Goal: Task Accomplishment & Management: Manage account settings

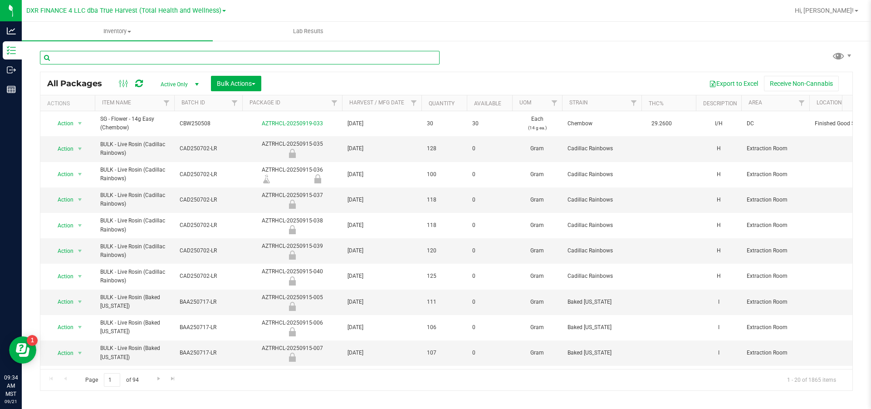
click at [98, 63] on input "text" at bounding box center [240, 58] width 400 height 14
type input "bulk"
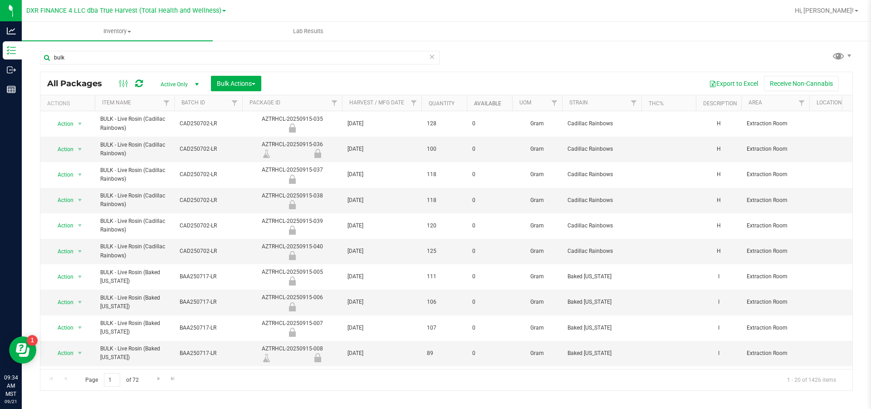
click at [481, 105] on link "Available" at bounding box center [487, 103] width 27 height 6
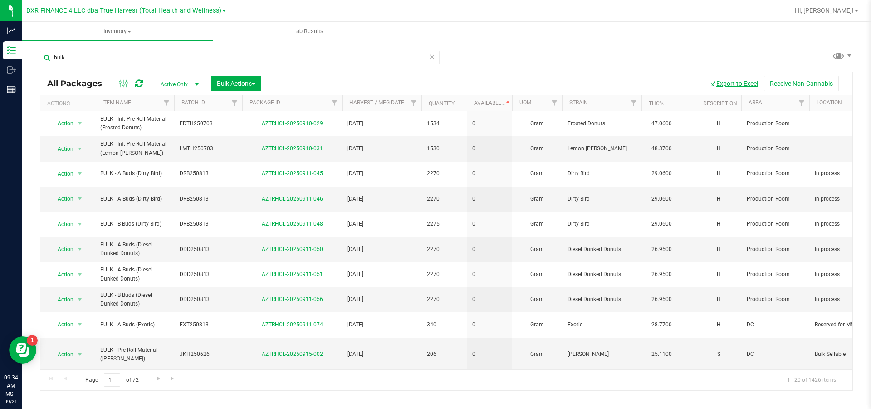
drag, startPoint x: 694, startPoint y: 89, endPoint x: 744, endPoint y: 87, distance: 50.0
click at [744, 87] on button "Export to Excel" at bounding box center [733, 83] width 61 height 15
click at [744, 85] on button "Export to Excel" at bounding box center [733, 83] width 61 height 15
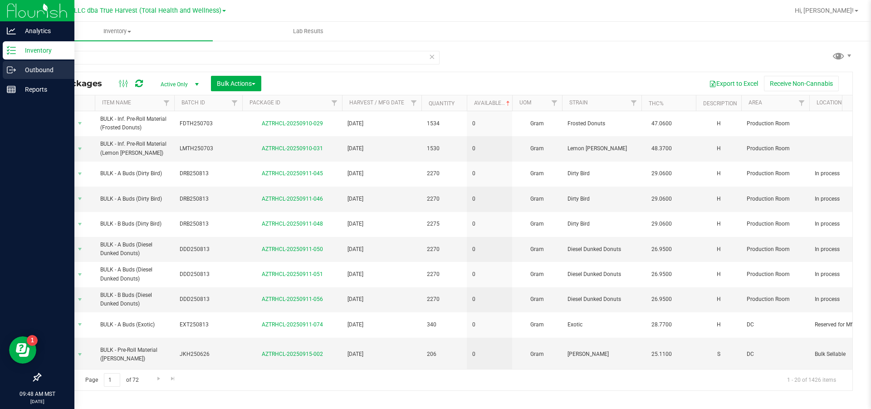
click at [38, 68] on p "Outbound" at bounding box center [43, 69] width 54 height 11
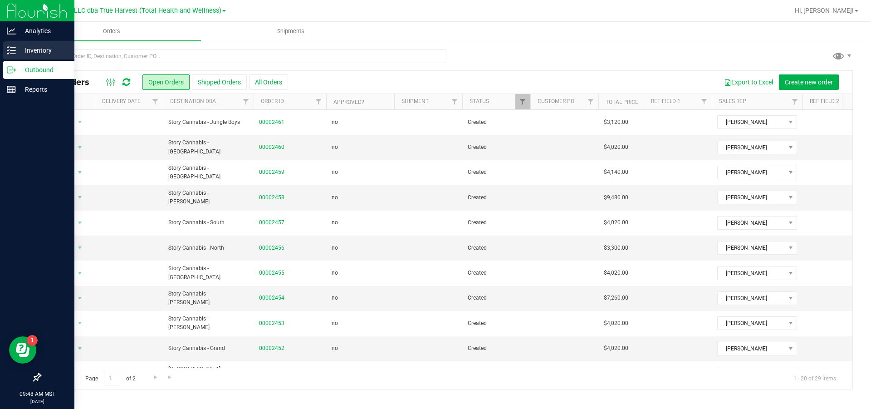
click at [31, 48] on p "Inventory" at bounding box center [43, 50] width 54 height 11
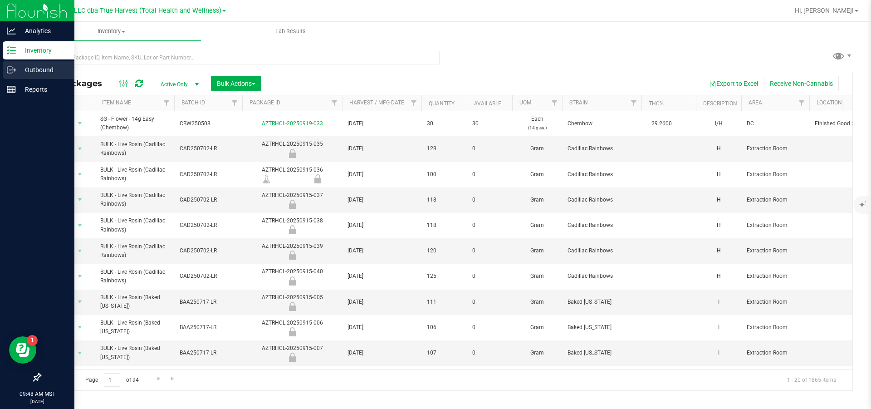
click at [38, 70] on p "Outbound" at bounding box center [43, 69] width 54 height 11
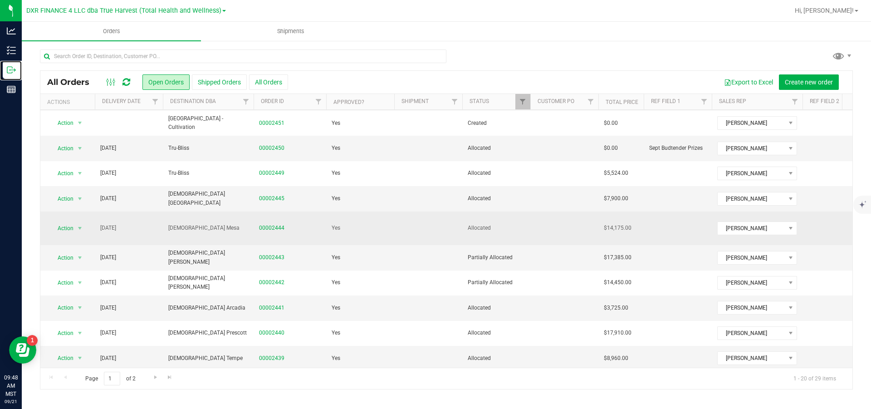
scroll to position [255, 0]
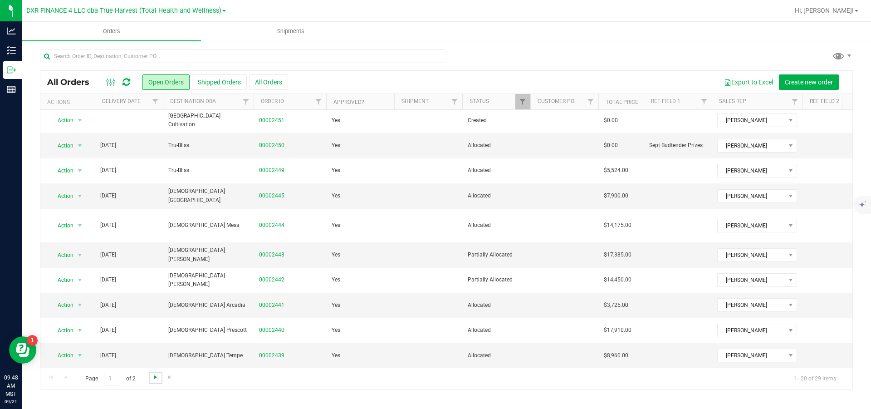
click at [159, 378] on span "Go to the next page" at bounding box center [155, 377] width 7 height 7
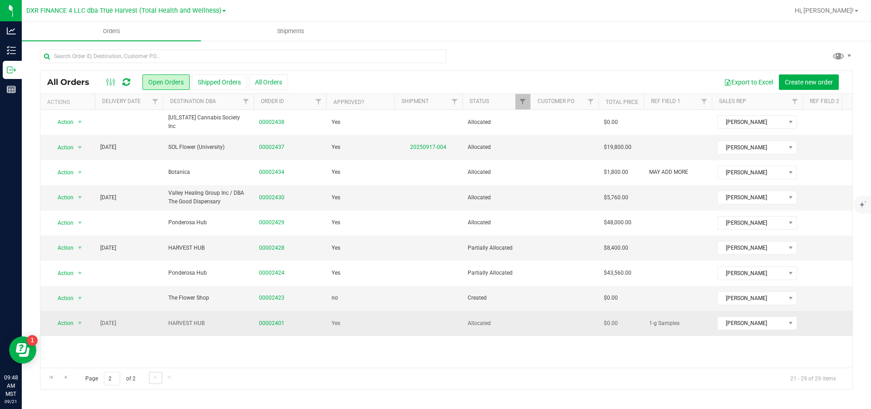
scroll to position [0, 0]
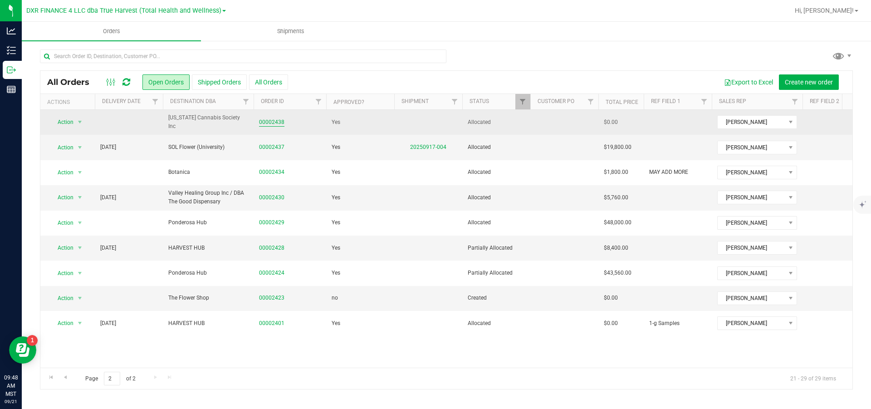
click at [276, 125] on link "00002438" at bounding box center [271, 122] width 25 height 9
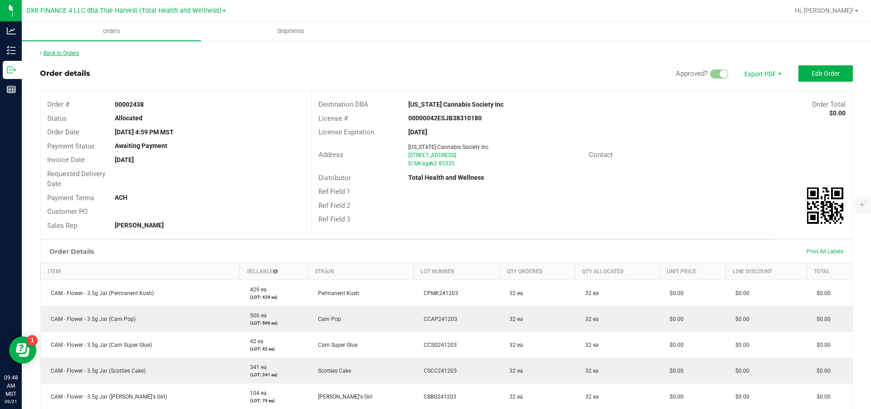
click at [79, 54] on link "Back to Orders" at bounding box center [59, 53] width 39 height 6
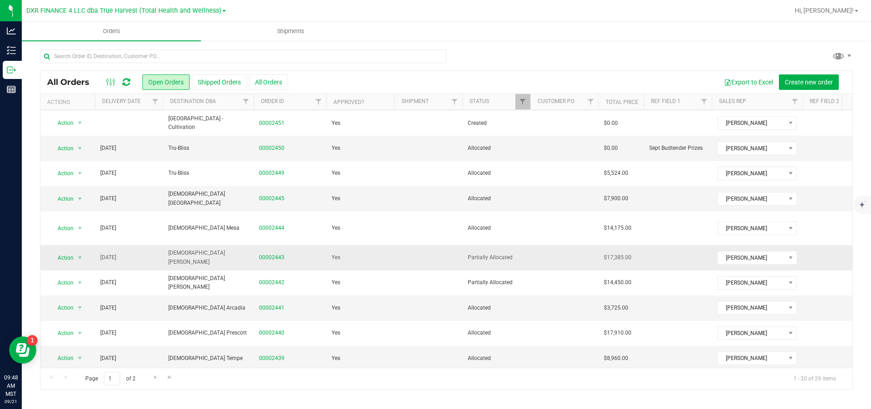
scroll to position [255, 0]
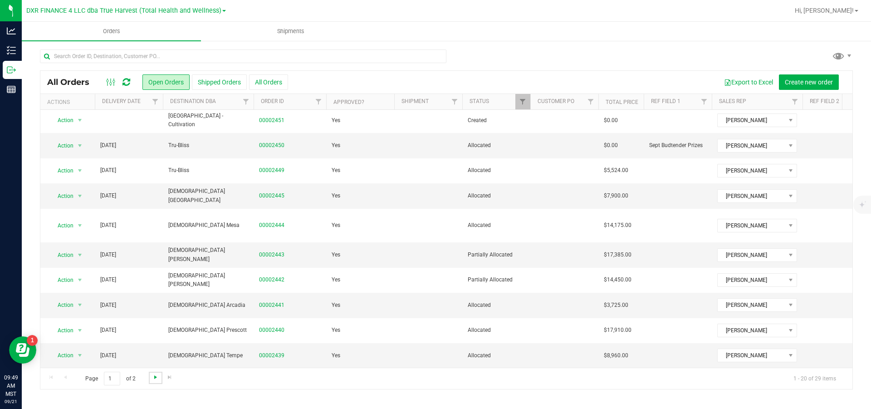
click at [159, 378] on span "Go to the next page" at bounding box center [155, 377] width 7 height 7
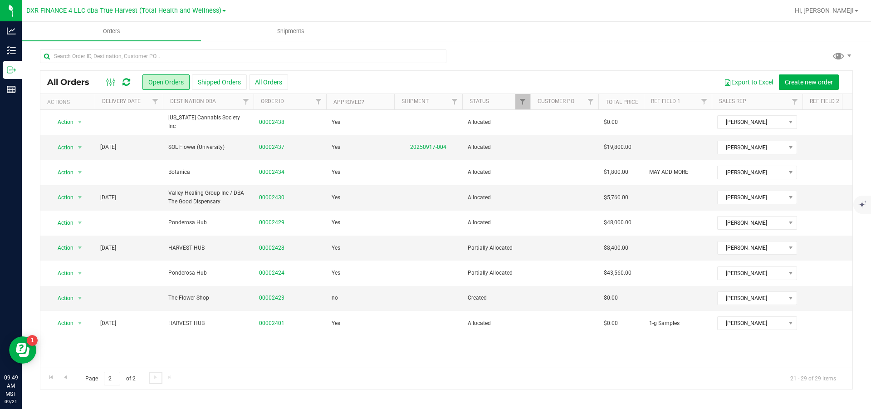
scroll to position [0, 0]
click at [277, 252] on link "00002428" at bounding box center [271, 248] width 25 height 9
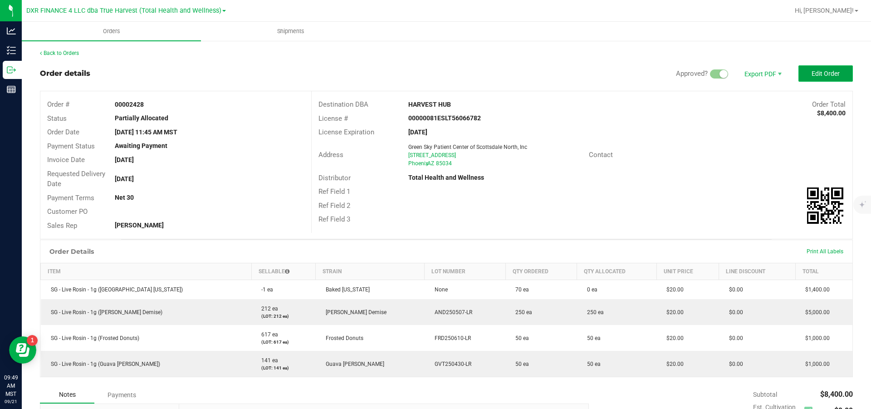
click at [818, 72] on span "Edit Order" at bounding box center [826, 73] width 28 height 7
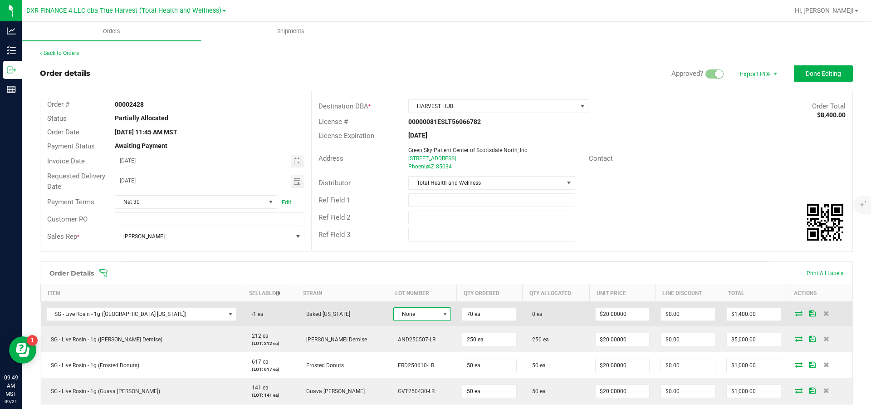
click at [396, 318] on span "None" at bounding box center [416, 314] width 45 height 13
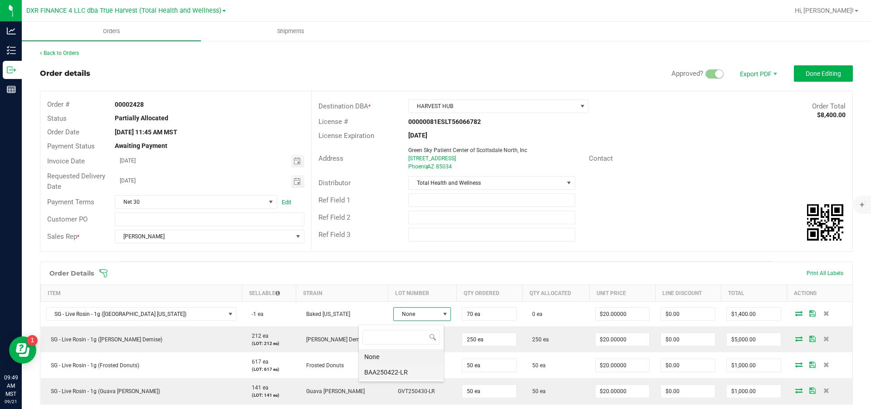
click at [415, 374] on li "BAA250422-LR" at bounding box center [401, 371] width 85 height 15
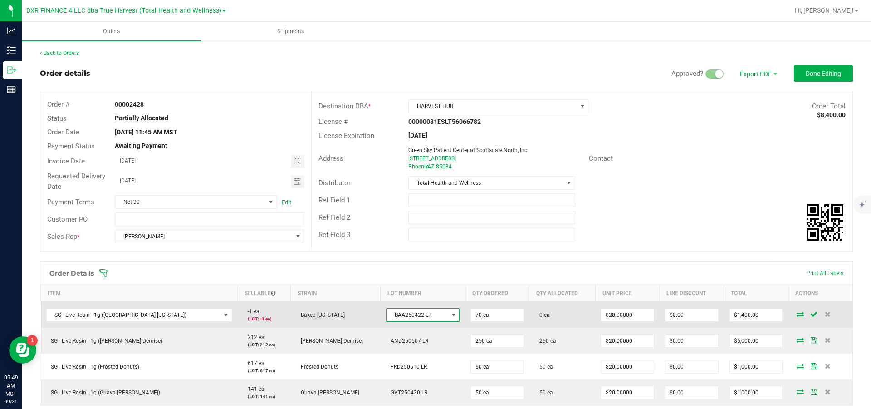
click at [405, 318] on span "BAA250422-LR" at bounding box center [417, 315] width 61 height 13
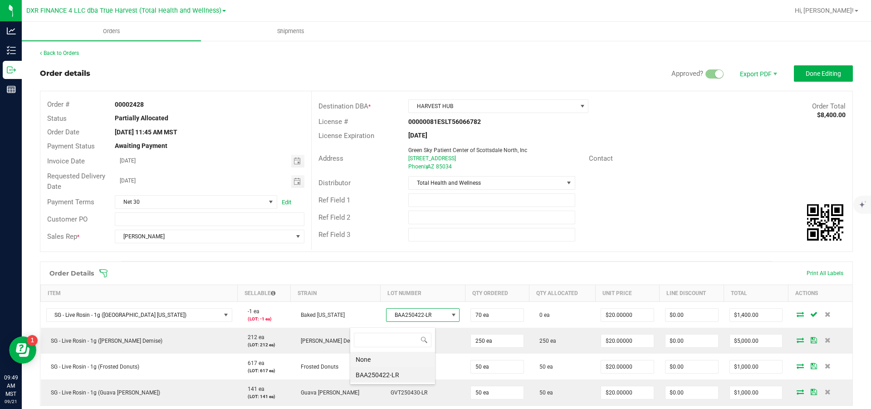
click at [389, 356] on li "None" at bounding box center [392, 359] width 85 height 15
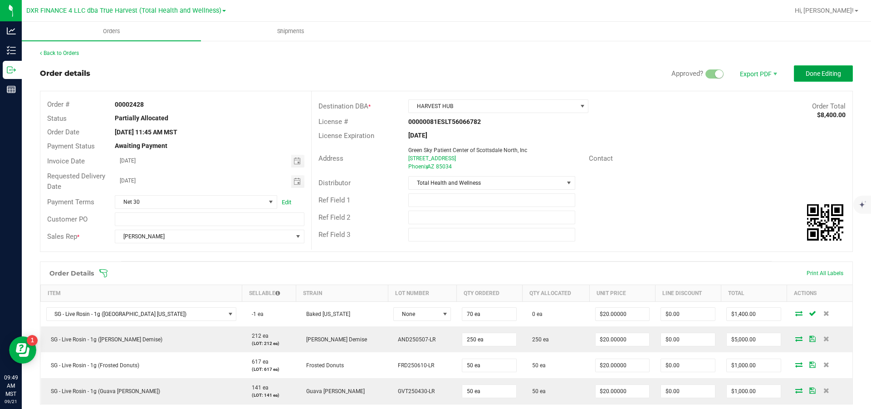
click at [816, 75] on span "Done Editing" at bounding box center [823, 73] width 35 height 7
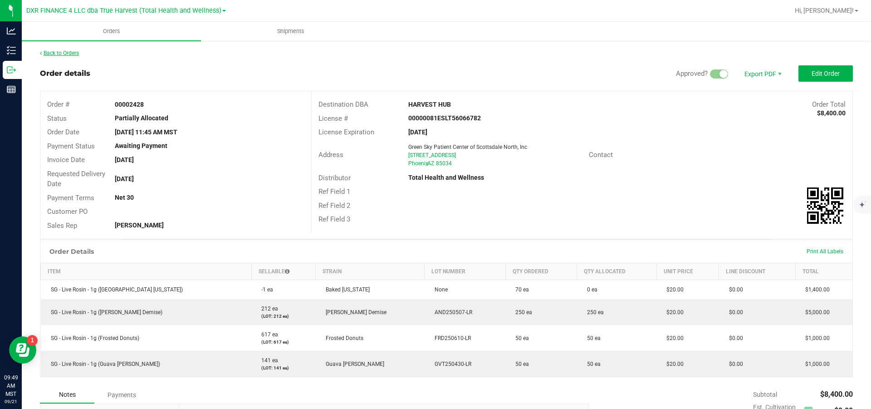
click at [66, 52] on link "Back to Orders" at bounding box center [59, 53] width 39 height 6
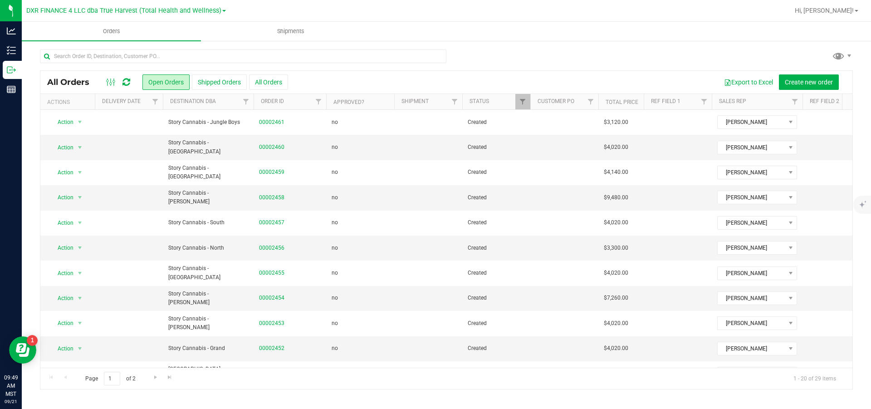
scroll to position [255, 0]
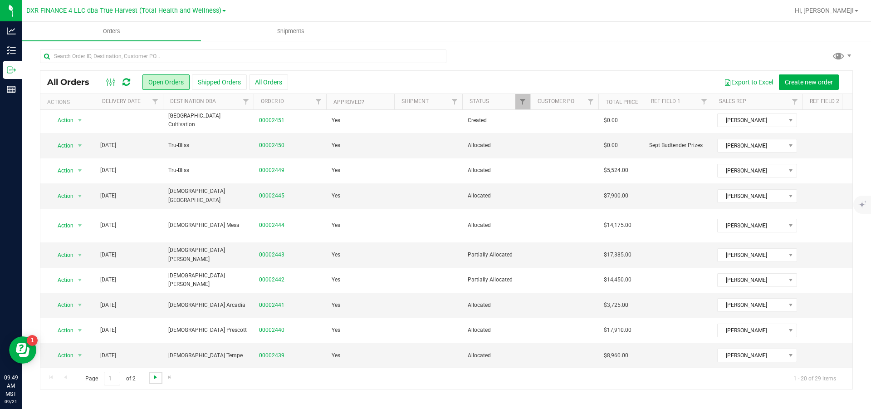
click at [159, 381] on span "Go to the next page" at bounding box center [155, 377] width 7 height 7
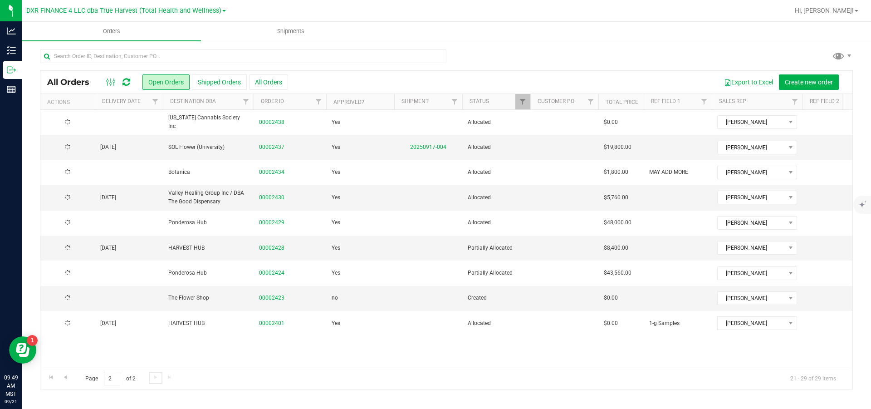
scroll to position [0, 0]
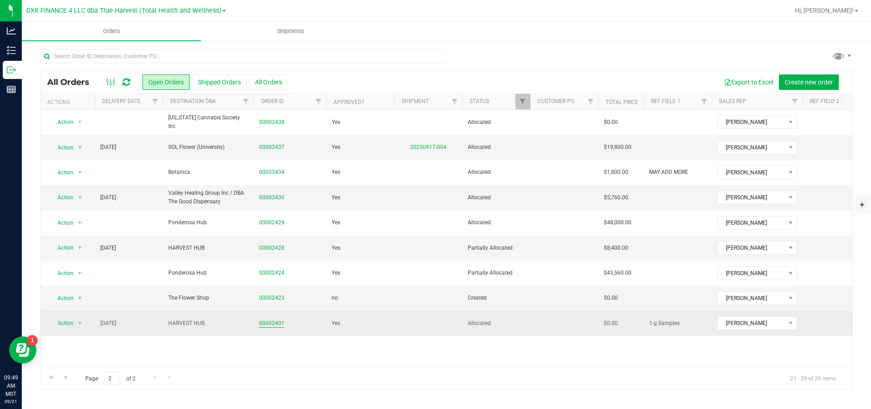
click at [273, 326] on link "00002401" at bounding box center [271, 323] width 25 height 9
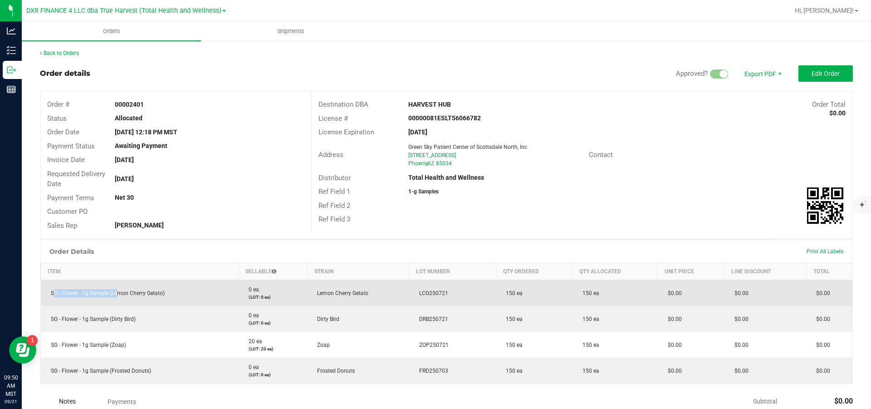
drag, startPoint x: 51, startPoint y: 294, endPoint x: 124, endPoint y: 284, distance: 73.8
click at [124, 284] on td "SG - Flower - 1g Sample (Lemon Cherry Gelato)" at bounding box center [140, 293] width 198 height 26
copy span "SG - Flower - 1g Sample (L"
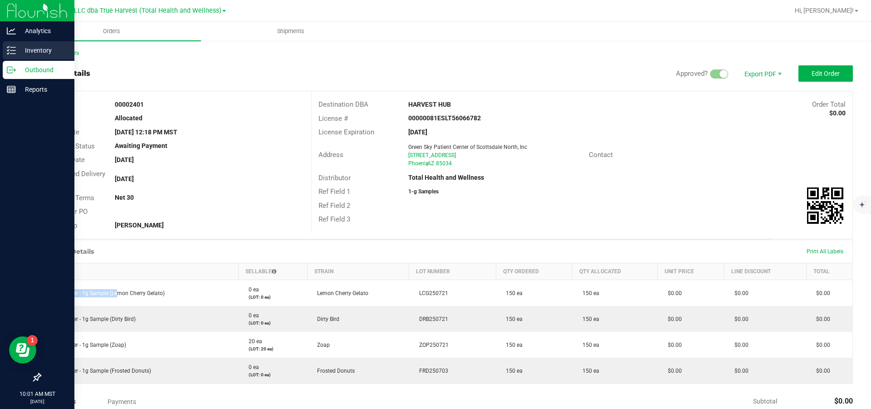
click at [44, 49] on p "Inventory" at bounding box center [43, 50] width 54 height 11
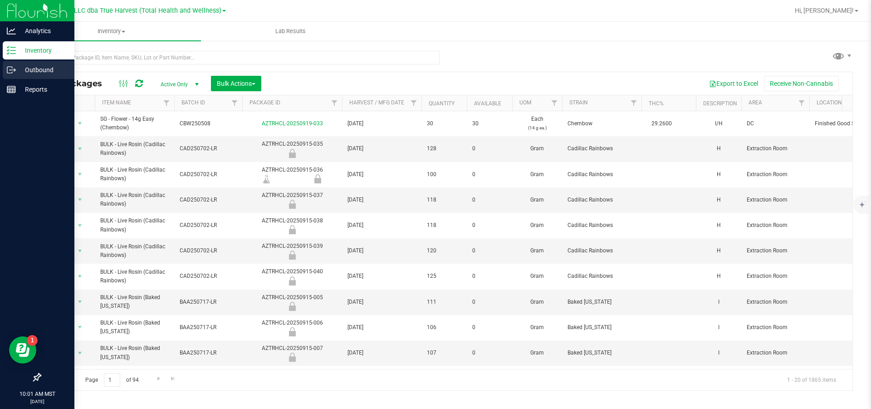
click at [44, 71] on p "Outbound" at bounding box center [43, 69] width 54 height 11
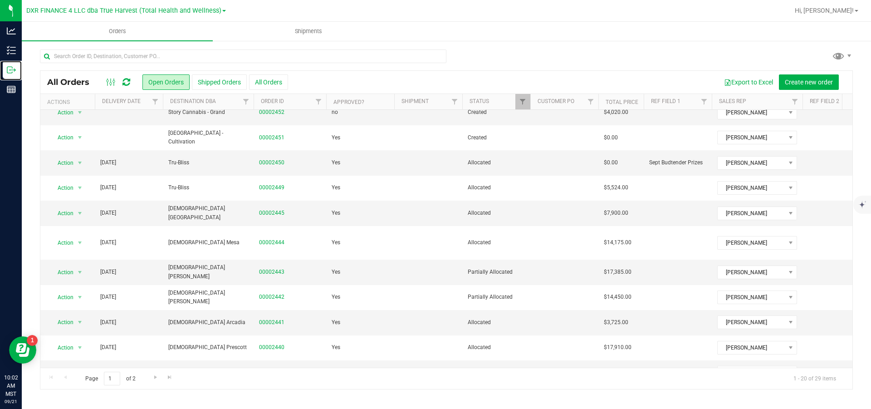
scroll to position [255, 0]
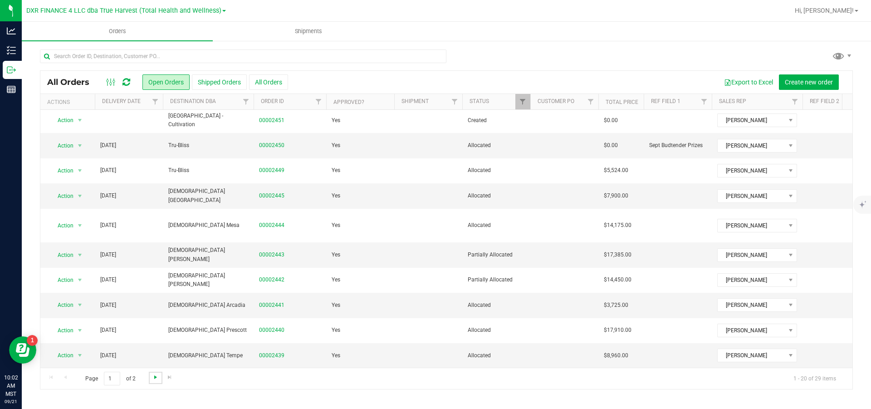
click at [158, 379] on span "Go to the next page" at bounding box center [155, 377] width 7 height 7
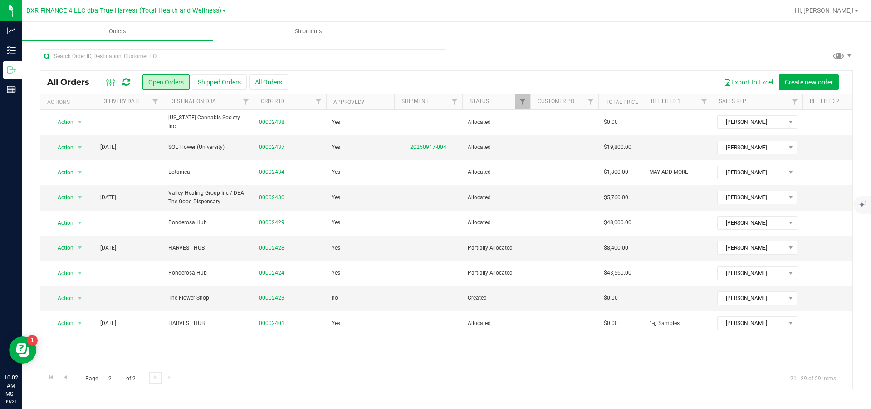
scroll to position [0, 0]
click at [272, 249] on link "00002428" at bounding box center [271, 248] width 25 height 9
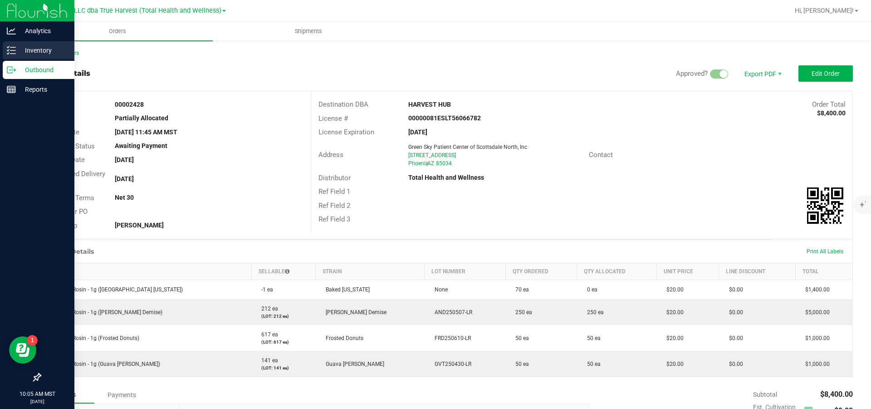
click at [29, 46] on p "Inventory" at bounding box center [43, 50] width 54 height 11
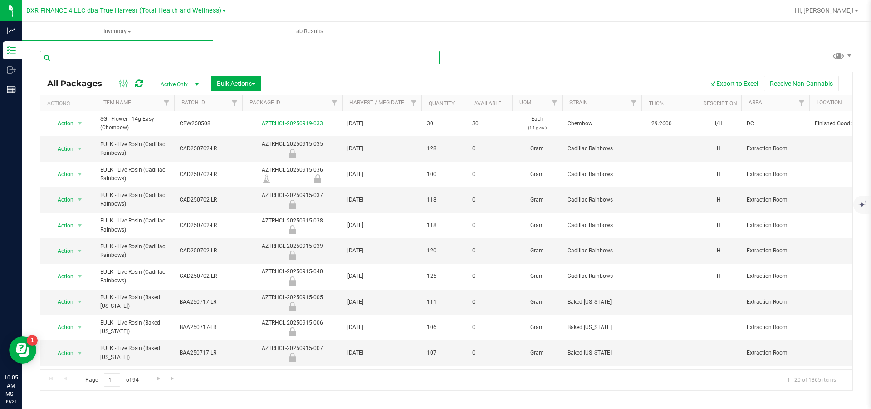
click at [116, 63] on input "text" at bounding box center [240, 58] width 400 height 14
click at [108, 64] on input "text" at bounding box center [240, 58] width 400 height 14
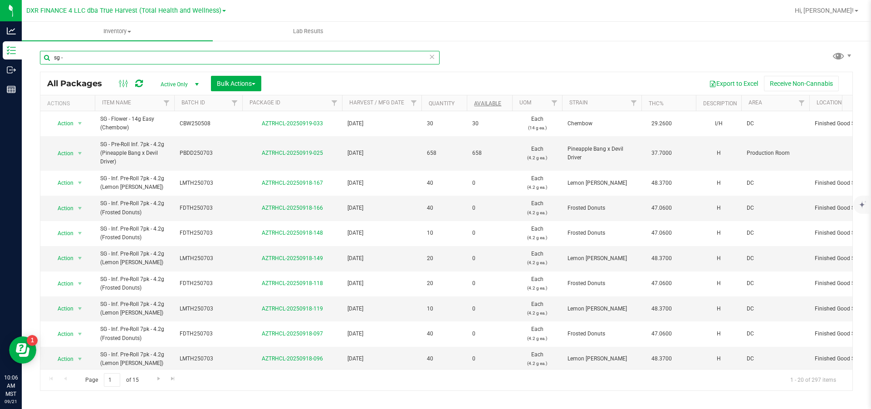
type input "sg -"
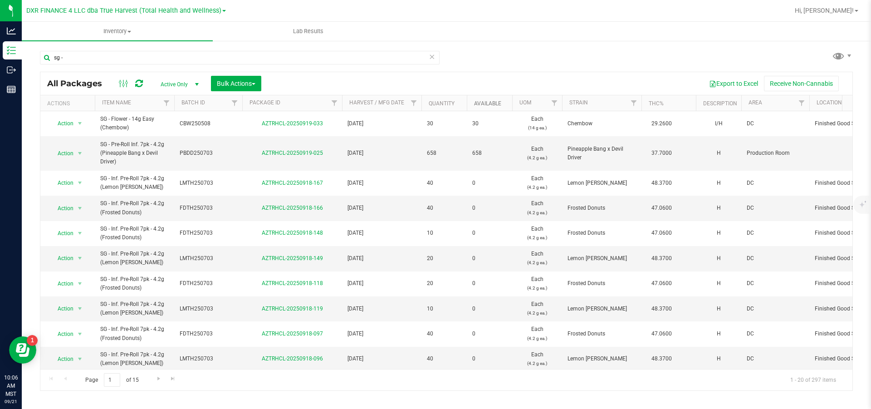
click at [482, 104] on link "Available" at bounding box center [487, 103] width 27 height 6
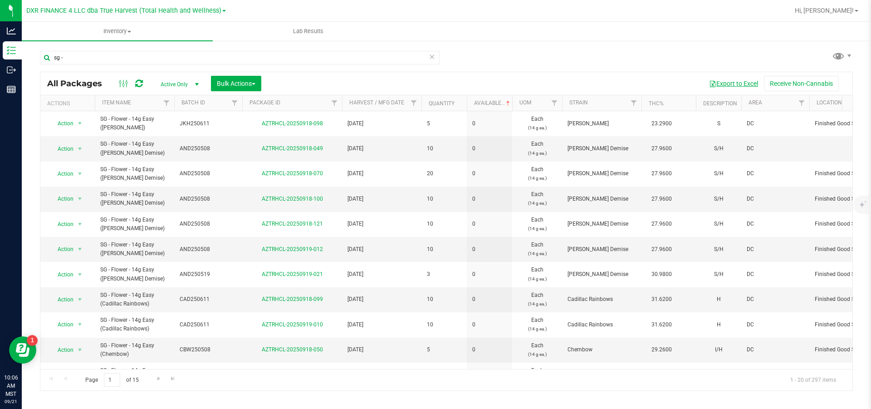
click at [741, 86] on button "Export to Excel" at bounding box center [733, 83] width 61 height 15
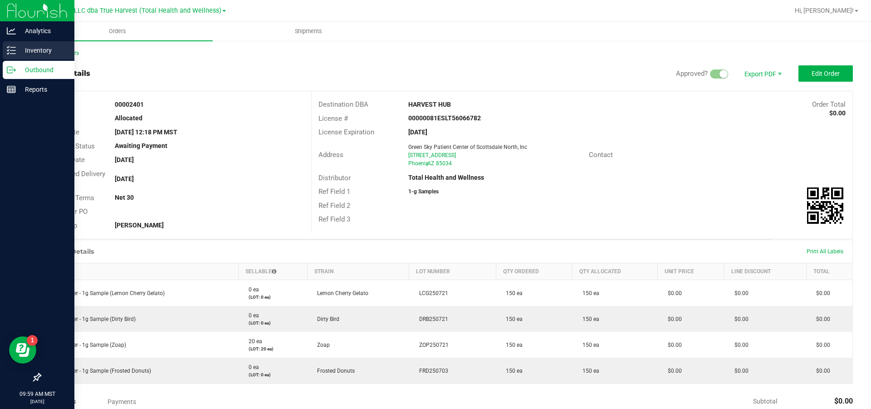
click at [18, 48] on p "Inventory" at bounding box center [43, 50] width 54 height 11
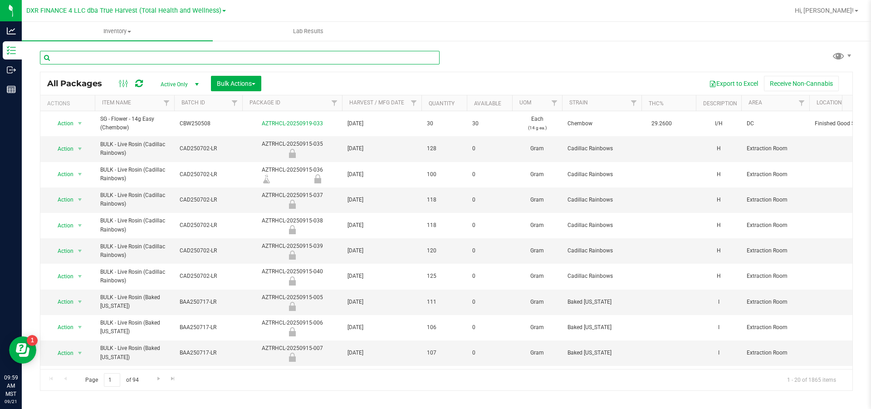
click at [116, 59] on input "text" at bounding box center [240, 58] width 400 height 14
paste input "SG - Flower - 1g Sample (L"
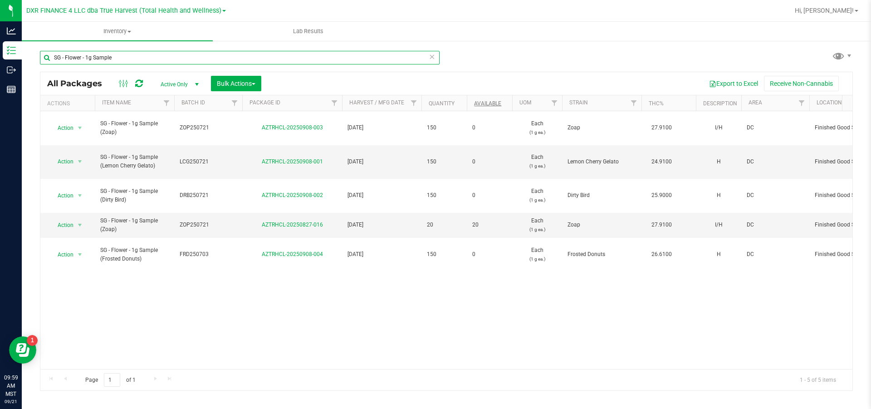
type input "SG - Flower - 1g Sample"
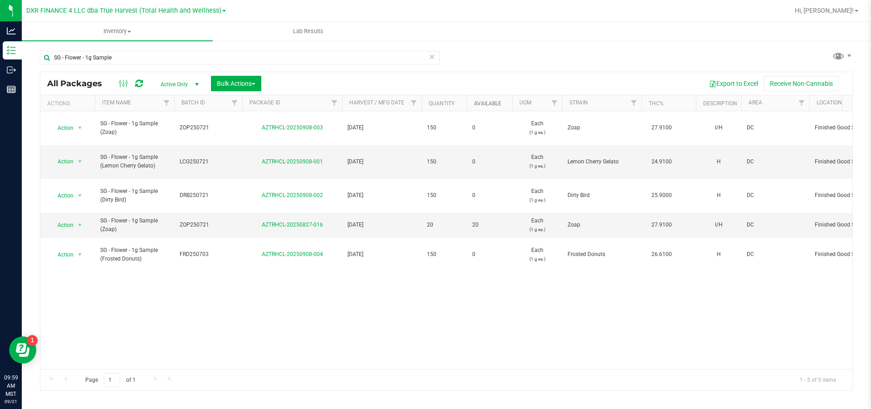
click at [494, 104] on link "Available" at bounding box center [487, 103] width 27 height 6
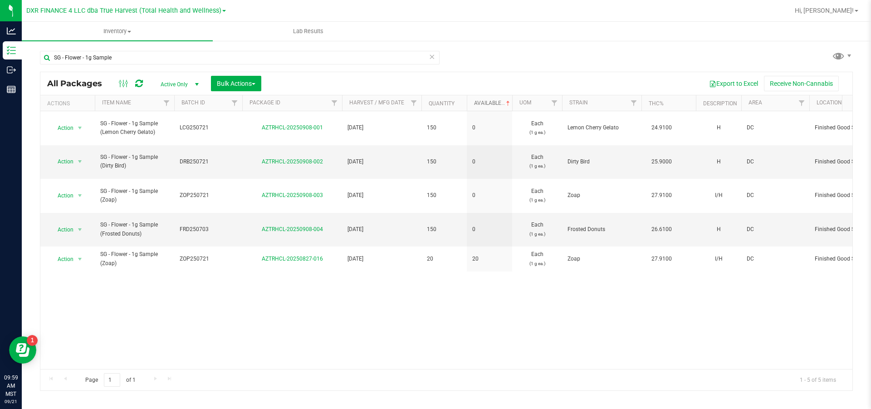
click at [494, 104] on link "Available" at bounding box center [493, 103] width 38 height 6
